Goal: Task Accomplishment & Management: Manage account settings

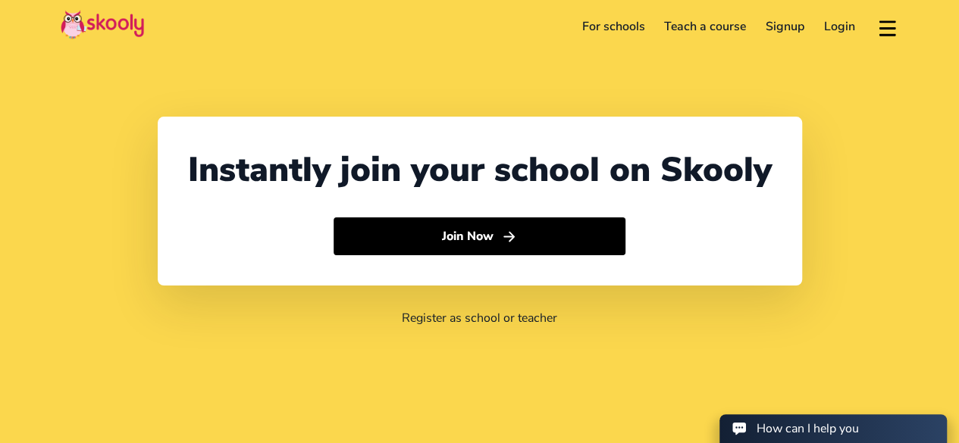
select select "244"
select select "[GEOGRAPHIC_DATA]"
select select "[GEOGRAPHIC_DATA]/[GEOGRAPHIC_DATA]"
click at [884, 27] on button at bounding box center [887, 26] width 22 height 25
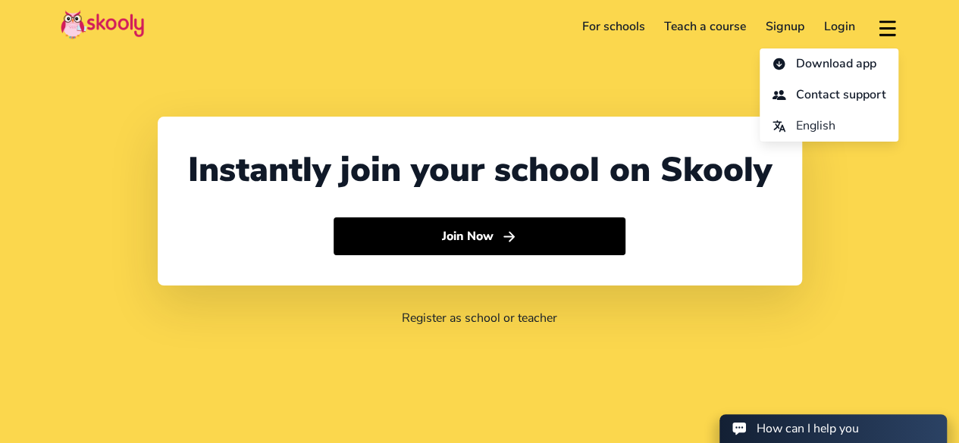
click at [849, 30] on link "Login" at bounding box center [839, 26] width 51 height 24
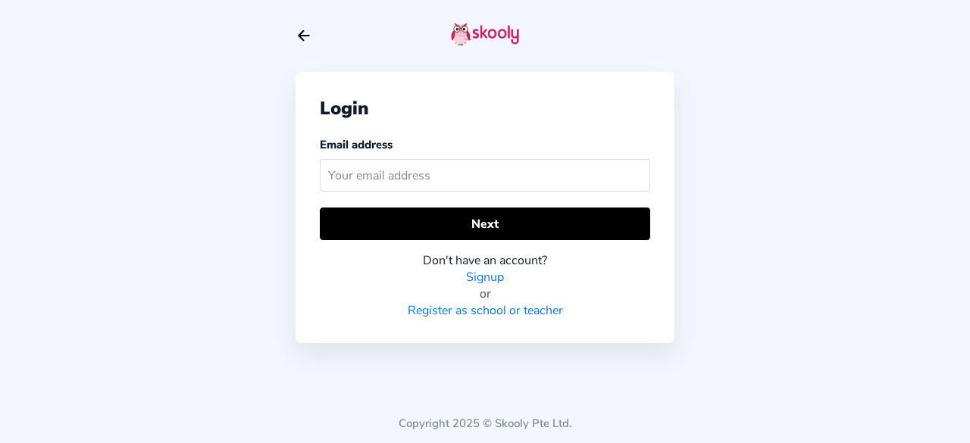
click at [530, 177] on input "text" at bounding box center [485, 175] width 330 height 33
type input "nanasei813@gmail.com"
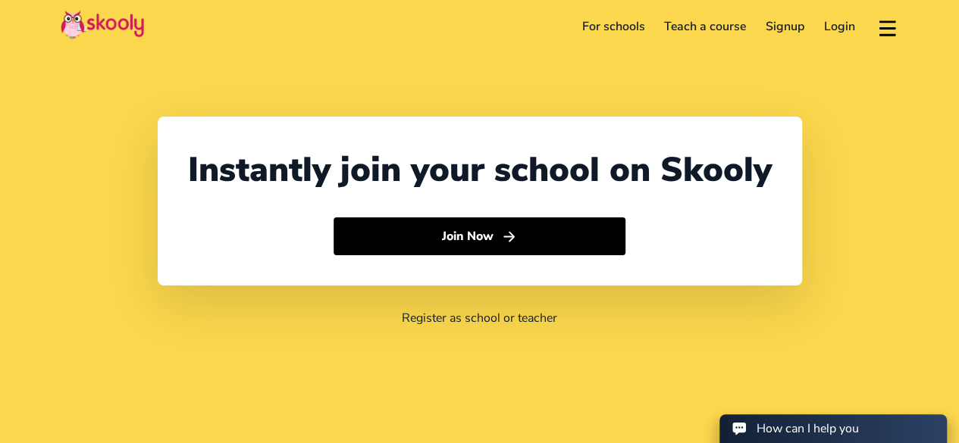
select select "244"
select select "[GEOGRAPHIC_DATA]"
select select "[GEOGRAPHIC_DATA]/[GEOGRAPHIC_DATA]"
